Goal: Task Accomplishment & Management: Manage account settings

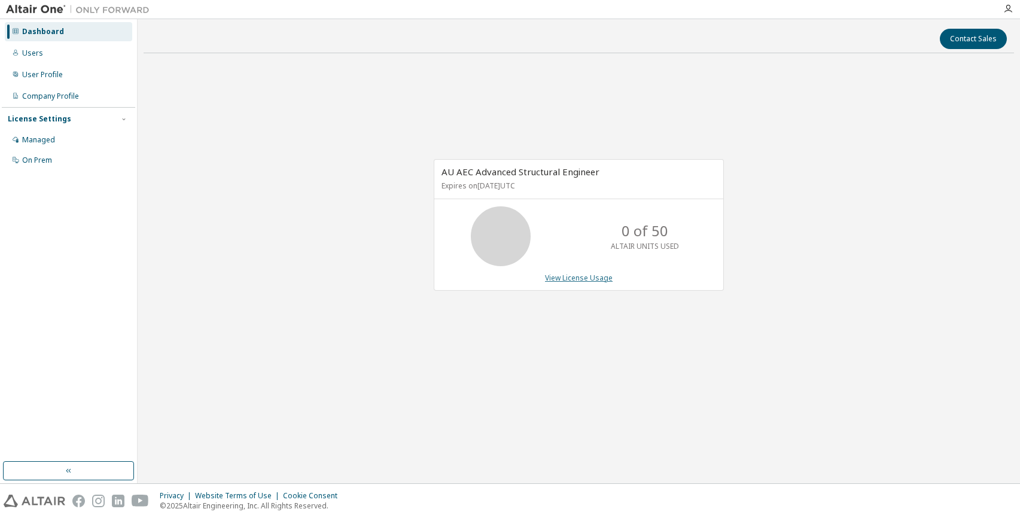
click at [586, 279] on link "View License Usage" at bounding box center [579, 278] width 68 height 10
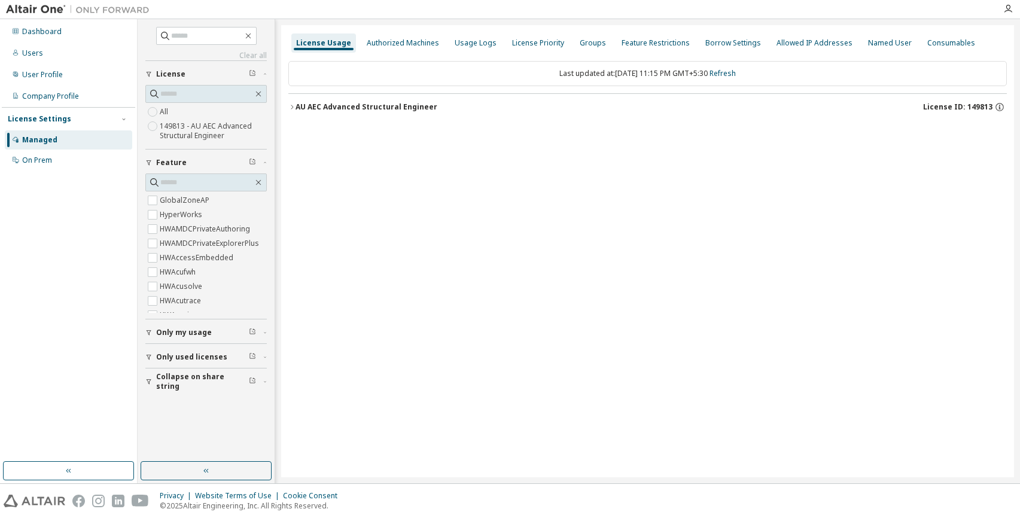
click at [289, 107] on icon "button" at bounding box center [291, 107] width 7 height 7
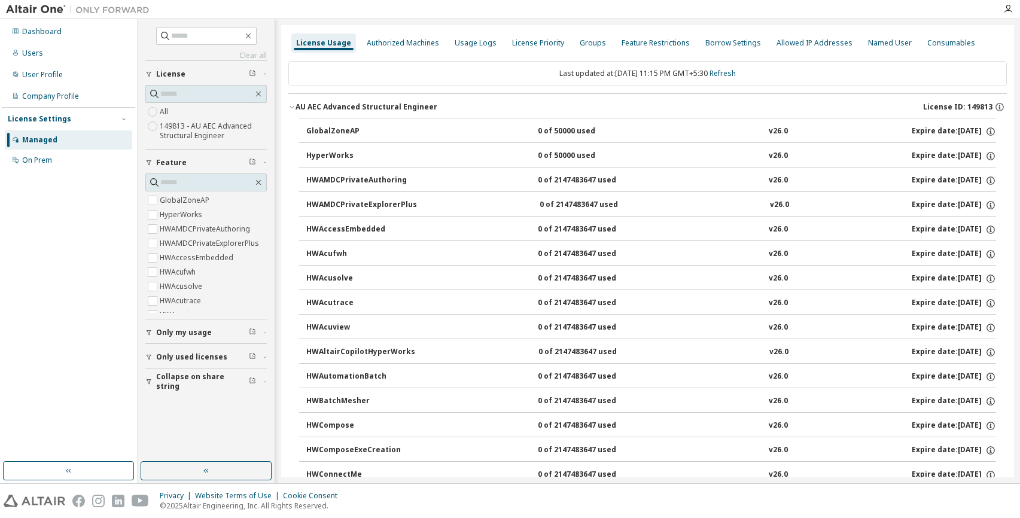
click at [296, 111] on div "AU AEC Advanced Structural Engineer" at bounding box center [367, 107] width 142 height 10
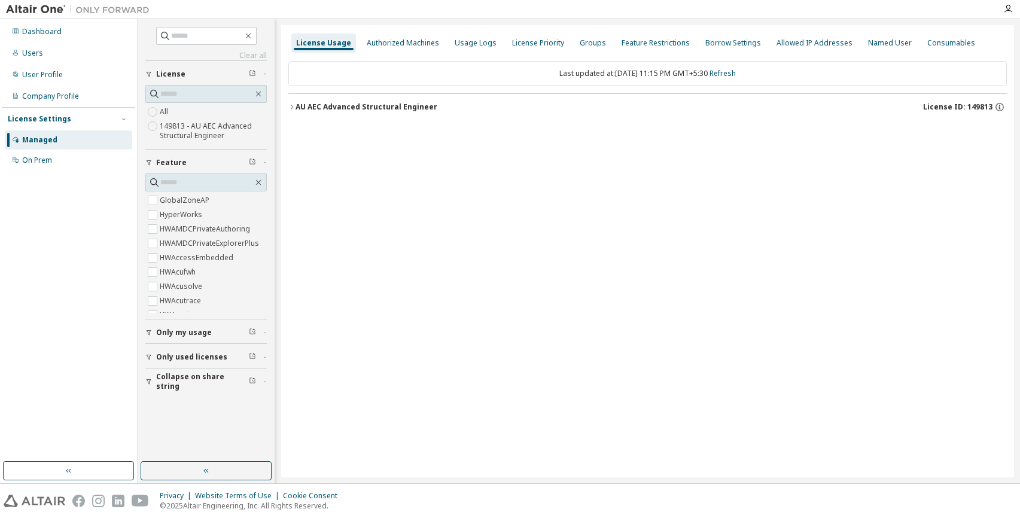
click at [294, 111] on button "AU AEC Advanced Structural Engineer License ID: 149813" at bounding box center [647, 107] width 719 height 26
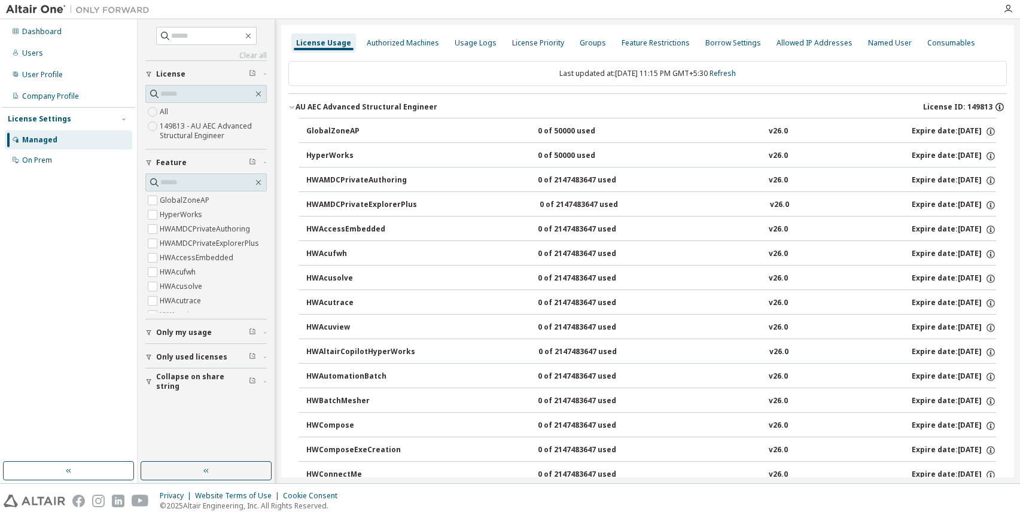
drag, startPoint x: 963, startPoint y: 105, endPoint x: 994, endPoint y: 104, distance: 31.1
click at [994, 104] on div "License ID: 149813" at bounding box center [965, 107] width 84 height 11
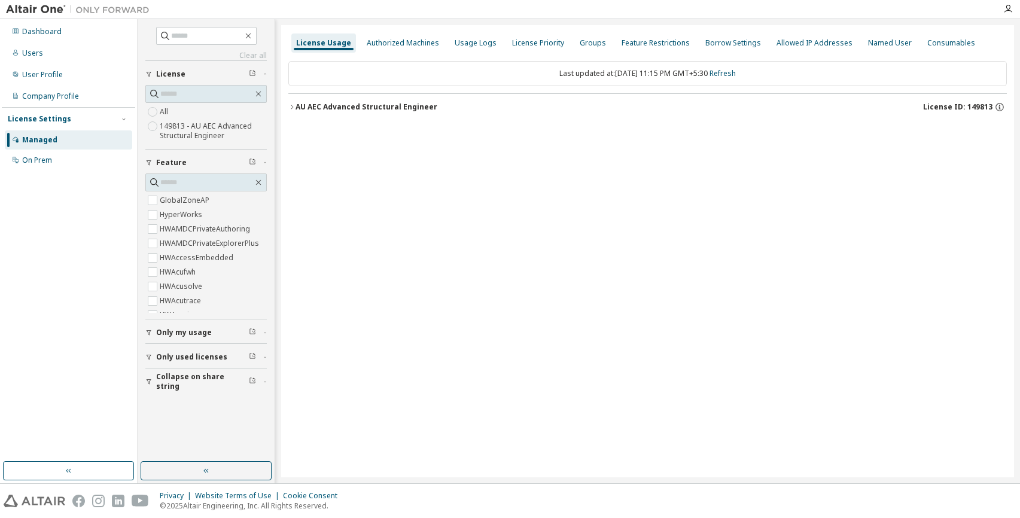
click at [797, 266] on div "License Usage Authorized Machines Usage Logs License Priority Groups Feature Re…" at bounding box center [647, 251] width 733 height 452
click at [792, 49] on div "Allowed IP Addresses" at bounding box center [815, 43] width 86 height 19
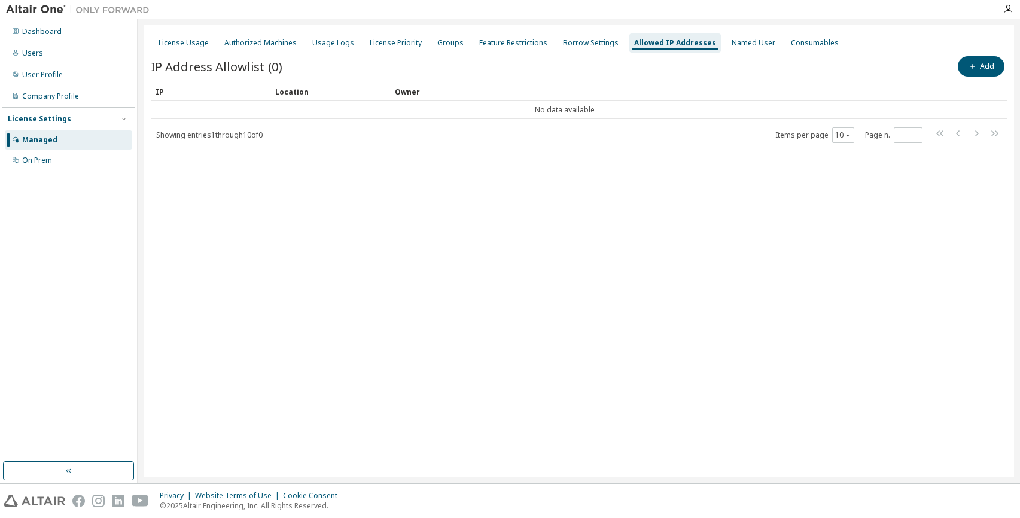
click at [207, 136] on span "Showing entries 1 through 10 of 0" at bounding box center [209, 135] width 107 height 10
click at [162, 92] on div "IP" at bounding box center [211, 91] width 110 height 19
click at [252, 407] on div "License Usage Authorized Machines Usage Logs License Priority Groups Feature Re…" at bounding box center [579, 251] width 871 height 452
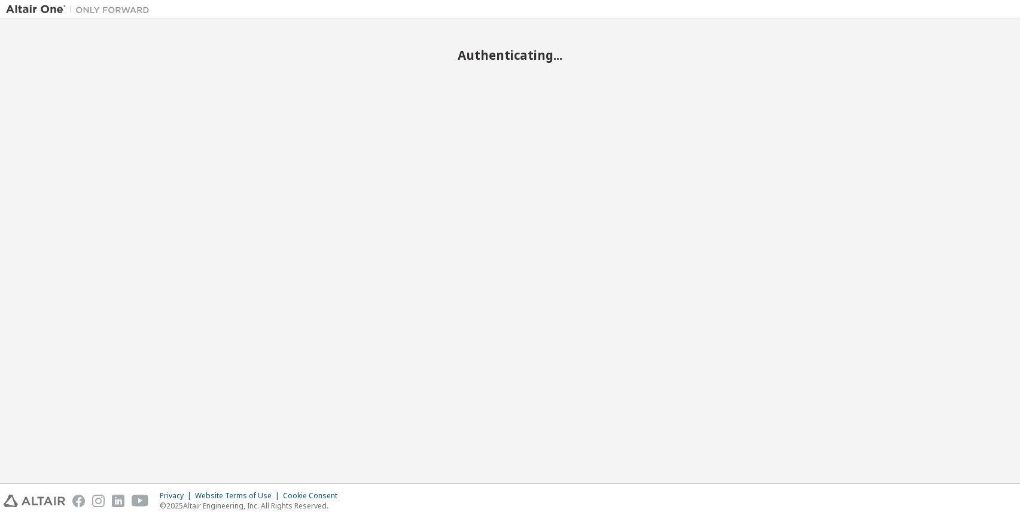
click at [772, 224] on div "Authenticating..." at bounding box center [510, 251] width 1008 height 452
